Goal: Transaction & Acquisition: Purchase product/service

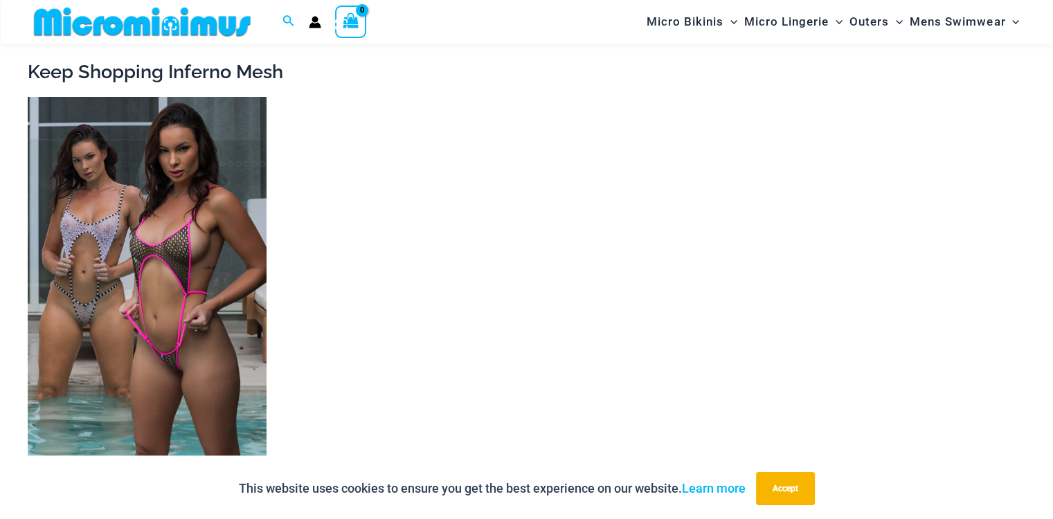
scroll to position [1842, 0]
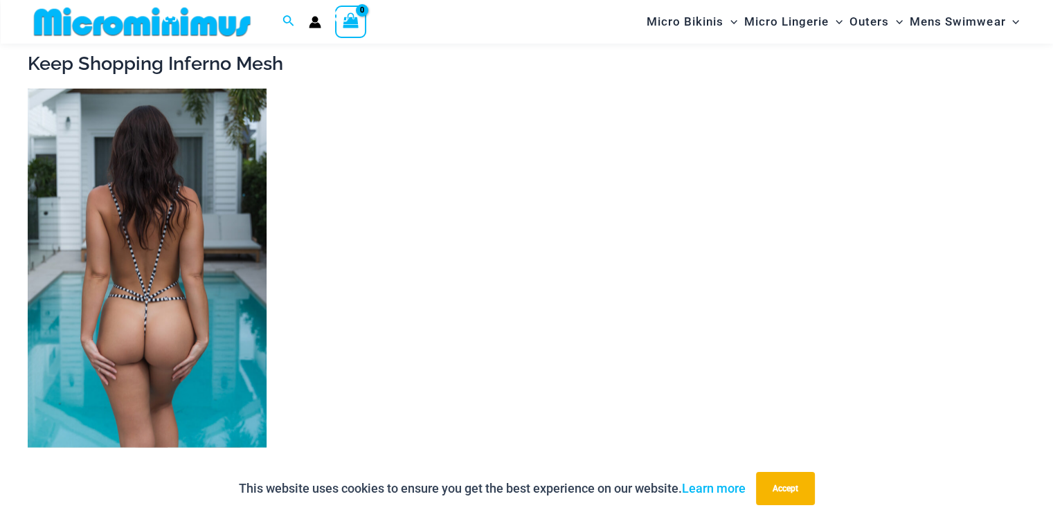
click at [166, 285] on img at bounding box center [147, 268] width 239 height 359
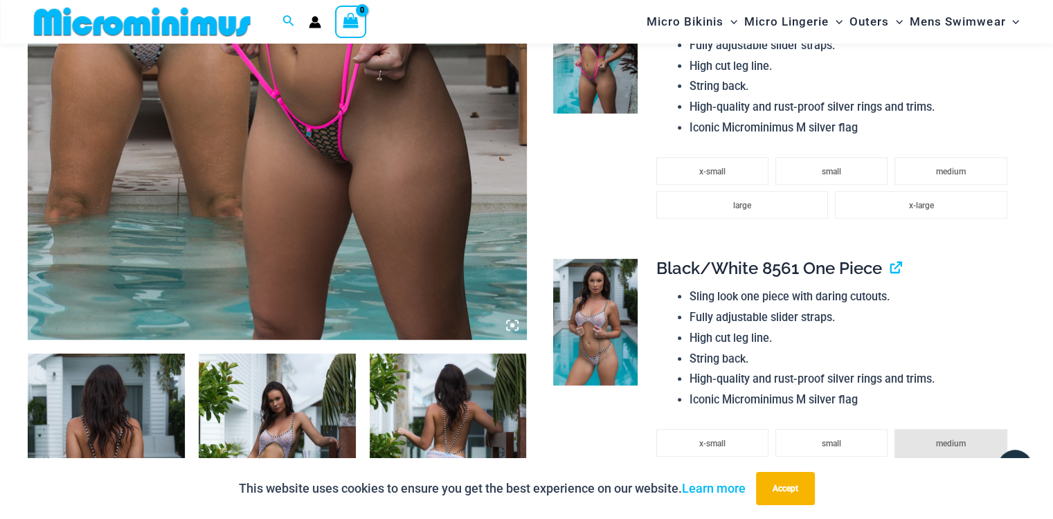
scroll to position [682, 0]
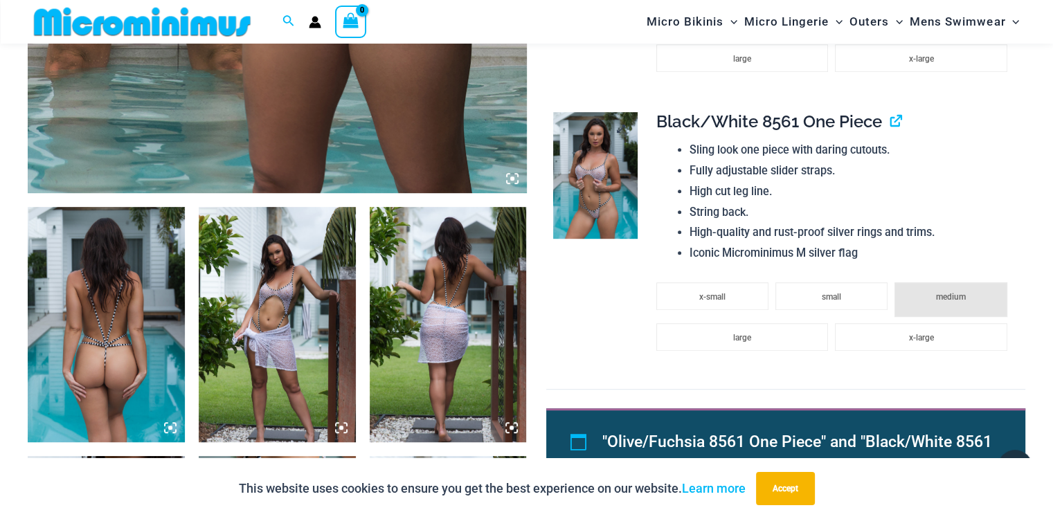
click at [618, 186] on img at bounding box center [595, 175] width 84 height 127
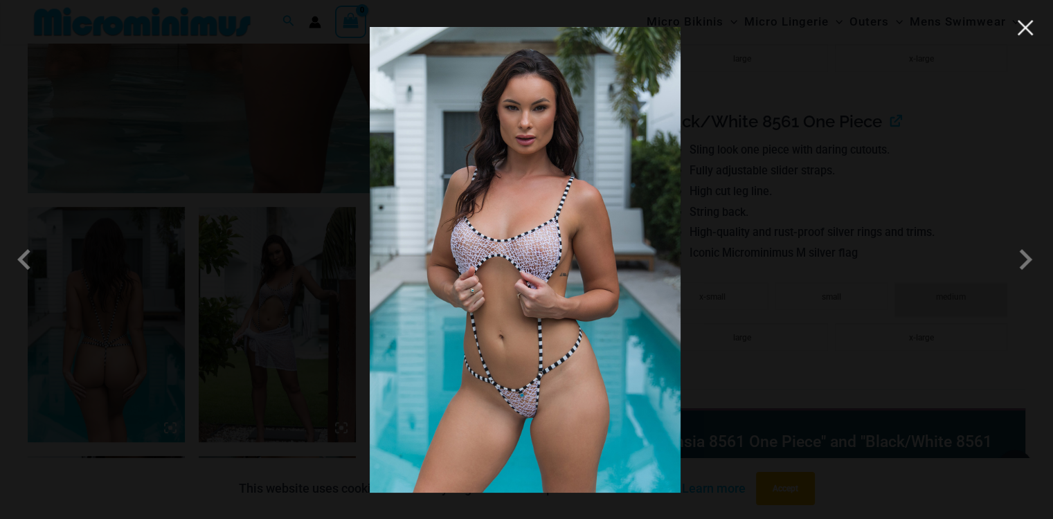
click at [1026, 33] on button "Close" at bounding box center [1025, 27] width 21 height 21
